Goal: Task Accomplishment & Management: Use online tool/utility

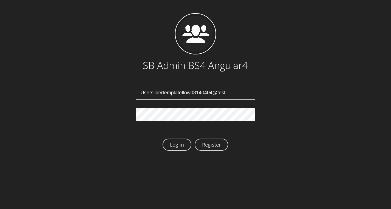
type input "Userslidertemplateflow08140404@test.qa"
type input "[EMAIL_ADDRESS][DOMAIN_NAME]"
